Goal: Information Seeking & Learning: Learn about a topic

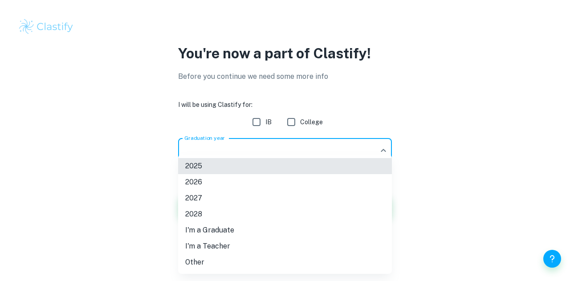
click at [283, 152] on body "We value your privacy We use cookies to enhance your browsing experience, serve…" at bounding box center [285, 140] width 570 height 281
click at [268, 177] on li "2026" at bounding box center [285, 182] width 214 height 16
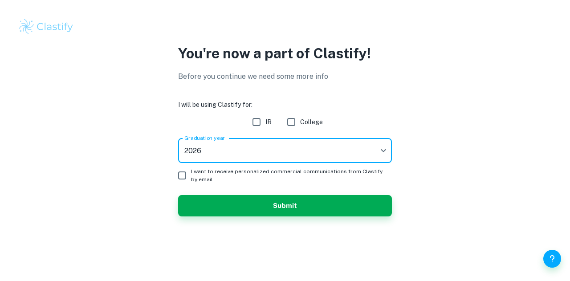
click at [260, 123] on input "IB" at bounding box center [257, 122] width 18 height 18
checkbox input "true"
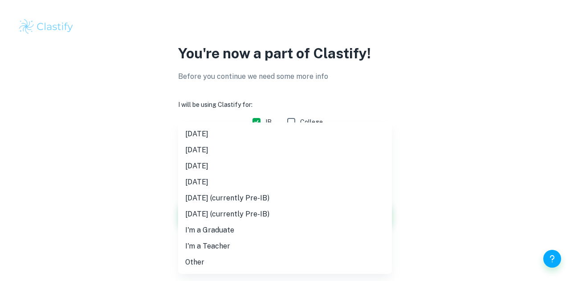
click at [270, 146] on body "We value your privacy We use cookies to enhance your browsing experience, serve…" at bounding box center [285, 140] width 570 height 281
click at [230, 162] on li "[DATE]" at bounding box center [285, 166] width 214 height 16
type input "M26"
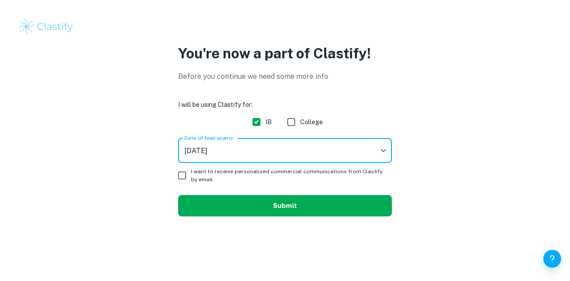
click at [232, 202] on button "Submit" at bounding box center [285, 205] width 214 height 21
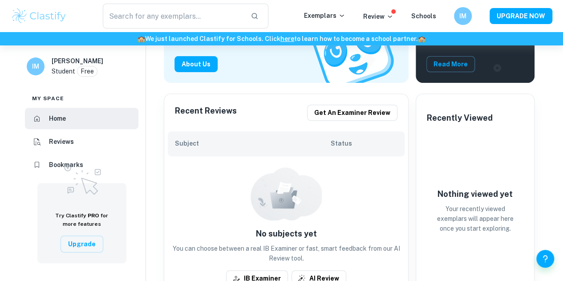
scroll to position [86, 0]
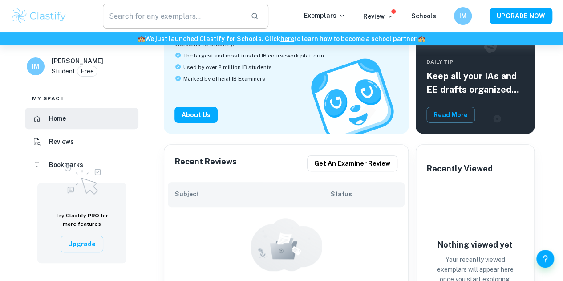
click at [147, 14] on input "text" at bounding box center [173, 16] width 141 height 25
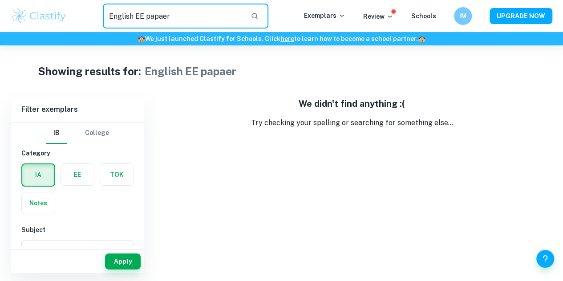
click at [161, 16] on input "English EE papaer" at bounding box center [173, 16] width 141 height 25
type input "English EE paper"
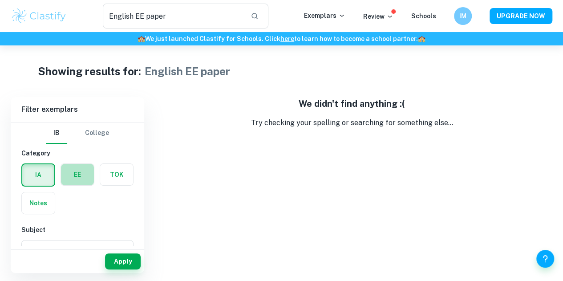
click at [76, 177] on label "button" at bounding box center [77, 174] width 33 height 21
click at [0, 0] on input "radio" at bounding box center [0, 0] width 0 height 0
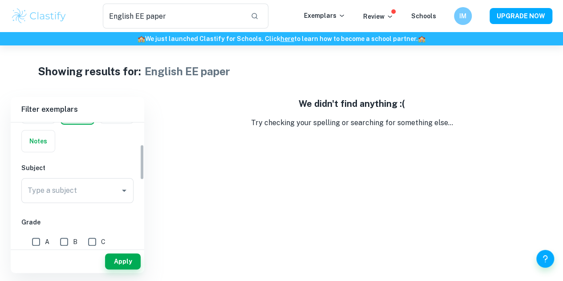
scroll to position [77, 0]
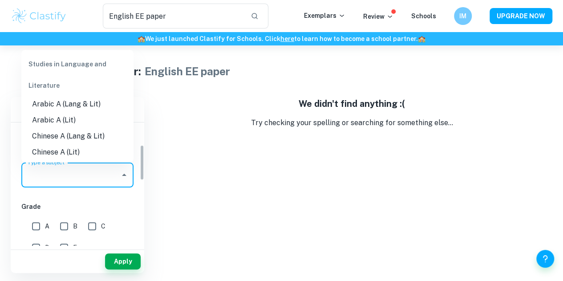
click at [76, 177] on input "Type a subject" at bounding box center [70, 175] width 91 height 17
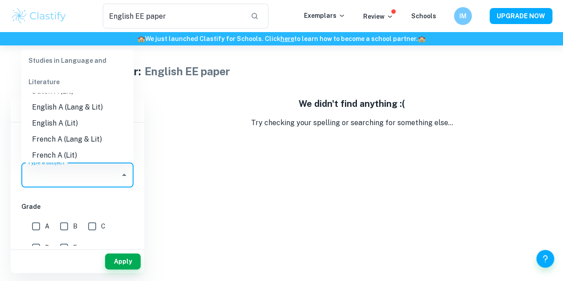
scroll to position [93, 0]
click at [75, 122] on li "English A (Lit)" at bounding box center [77, 123] width 112 height 16
type input "English A (Lit)"
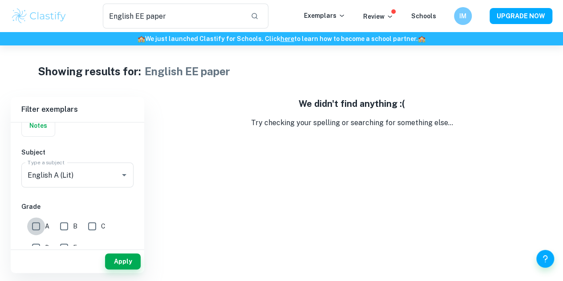
click at [34, 224] on input "A" at bounding box center [36, 226] width 18 height 18
checkbox input "true"
click at [62, 228] on input "B" at bounding box center [64, 226] width 18 height 18
checkbox input "true"
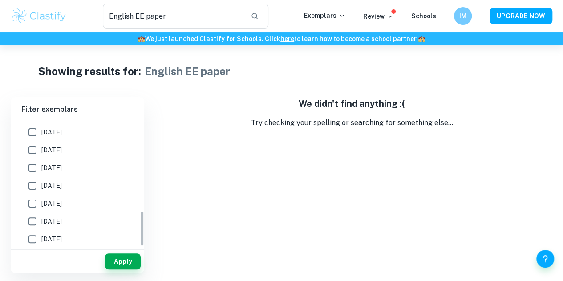
scroll to position [306, 0]
click at [117, 257] on button "Apply" at bounding box center [123, 261] width 36 height 16
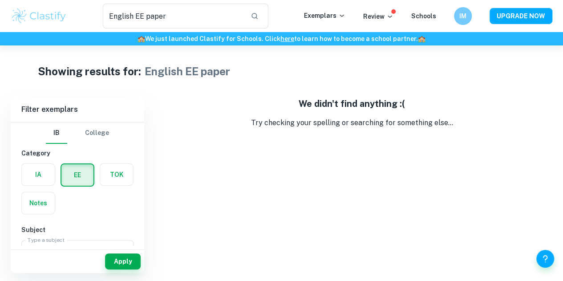
drag, startPoint x: 195, startPoint y: 15, endPoint x: 0, endPoint y: -4, distance: 195.5
click at [0, 0] on html "We value your privacy We use cookies to enhance your browsing experience, serve…" at bounding box center [281, 140] width 563 height 281
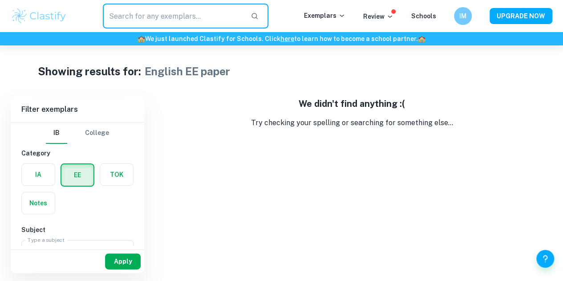
click at [125, 263] on button "Apply" at bounding box center [123, 261] width 36 height 16
type input "English EE paper"
drag, startPoint x: 178, startPoint y: 17, endPoint x: 13, endPoint y: -18, distance: 168.5
click at [13, 0] on html "We value your privacy We use cookies to enhance your browsing experience, serve…" at bounding box center [281, 140] width 563 height 281
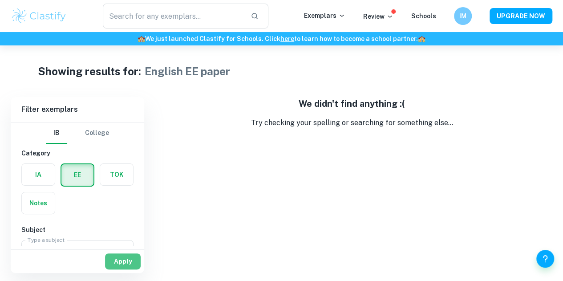
click at [123, 264] on button "Apply" at bounding box center [123, 261] width 36 height 16
type input "English EE paper"
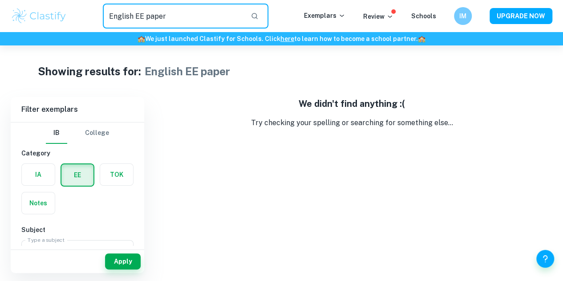
drag, startPoint x: 180, startPoint y: 24, endPoint x: 59, endPoint y: 11, distance: 121.9
click at [59, 11] on div "English EE paper ​ Exemplars Review Schools IM UPGRADE NOW" at bounding box center [281, 16] width 563 height 25
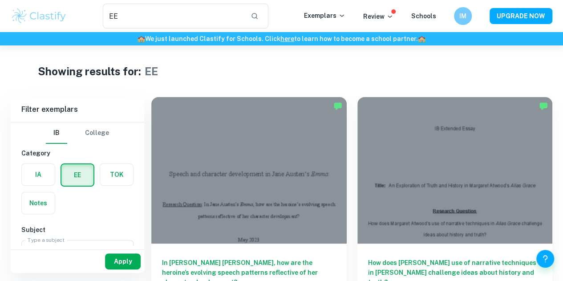
click at [116, 260] on button "Apply" at bounding box center [123, 261] width 36 height 16
click at [153, 14] on input "EE" at bounding box center [173, 16] width 141 height 25
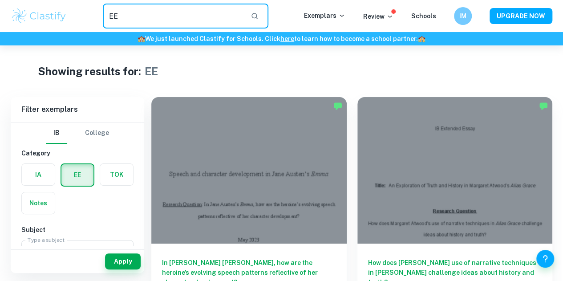
type input "E"
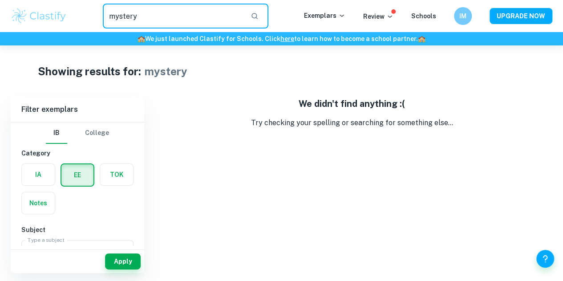
click at [153, 17] on input "mystery" at bounding box center [173, 16] width 141 height 25
type input "m"
click at [150, 17] on input "suspense" at bounding box center [173, 16] width 141 height 25
type input "s"
type input "[PERSON_NAME]"
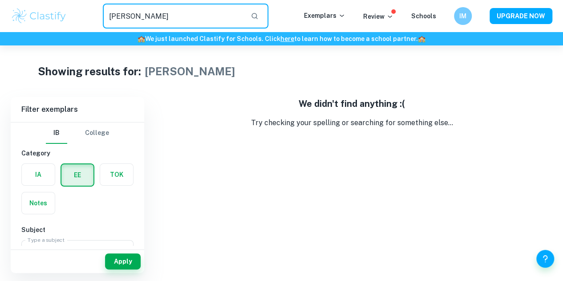
drag, startPoint x: 180, startPoint y: 17, endPoint x: 54, endPoint y: 25, distance: 125.8
click at [54, 25] on div "[PERSON_NAME] ​ Exemplars Review Schools IM UPGRADE NOW" at bounding box center [281, 16] width 563 height 25
type input "novel"
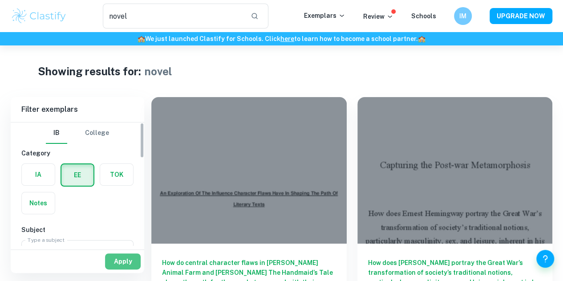
click at [118, 263] on button "Apply" at bounding box center [123, 261] width 36 height 16
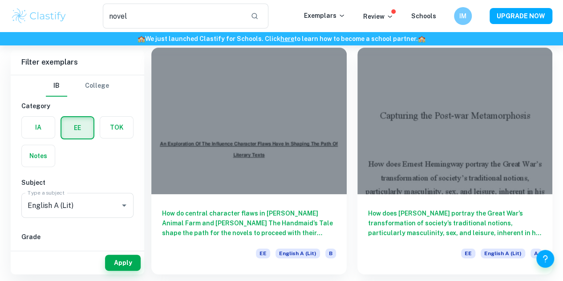
scroll to position [49, 0]
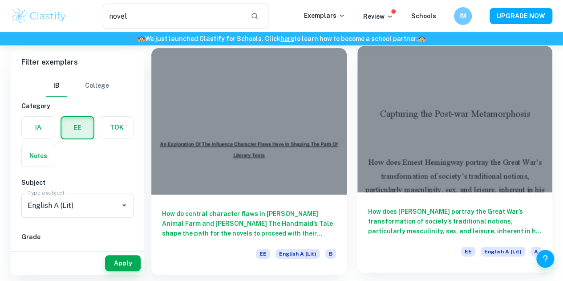
click at [358, 131] on div at bounding box center [455, 119] width 195 height 146
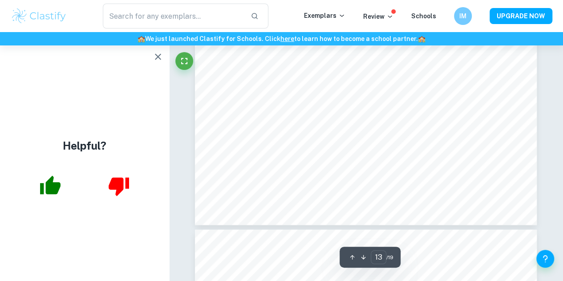
scroll to position [5809, 0]
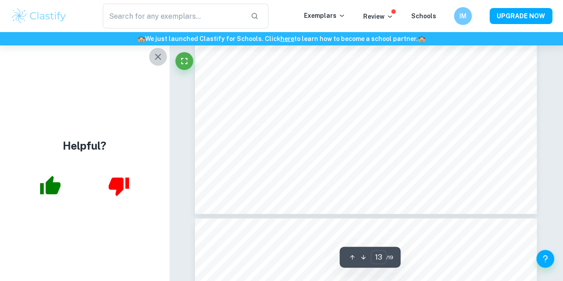
click at [159, 57] on icon "button" at bounding box center [158, 56] width 11 height 11
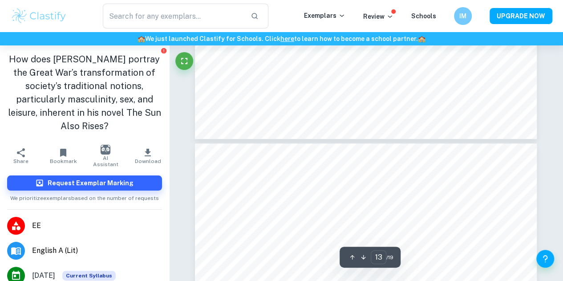
type input "12"
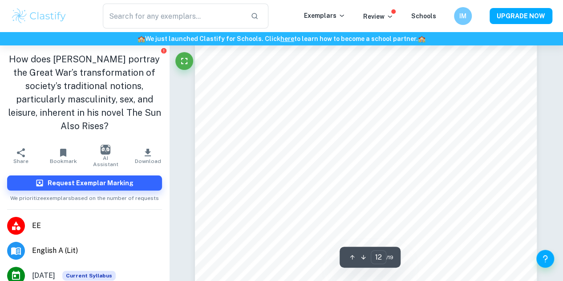
scroll to position [5278, 0]
